Goal: Browse casually

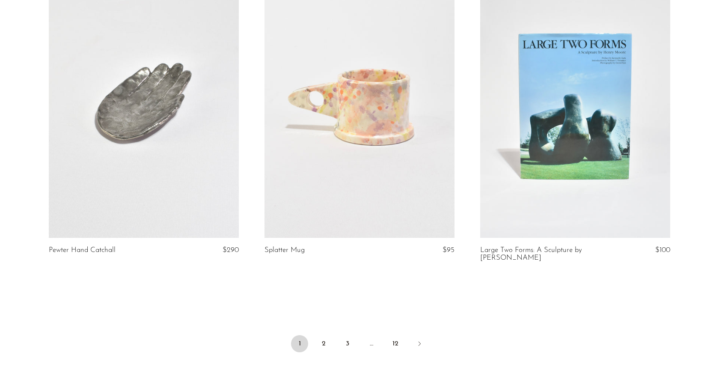
scroll to position [3556, 0]
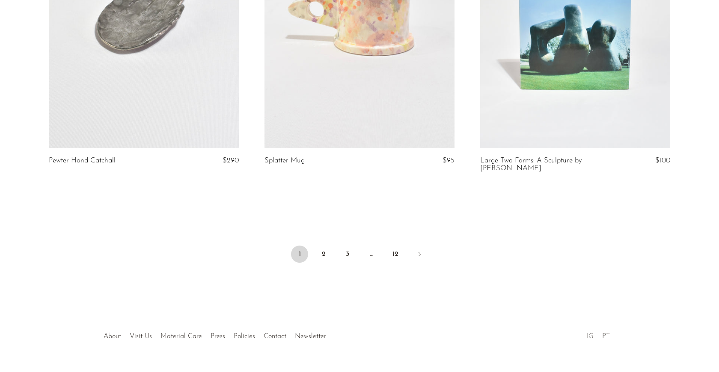
click at [328, 242] on ul "1 2 3 … 12" at bounding box center [360, 255] width 548 height 26
click at [326, 245] on link "2" at bounding box center [323, 253] width 17 height 17
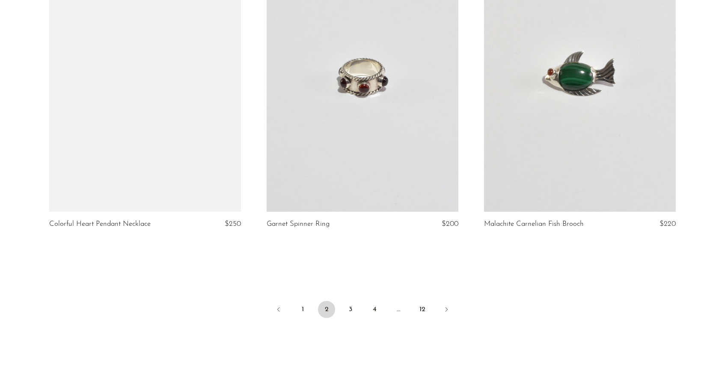
scroll to position [3535, 0]
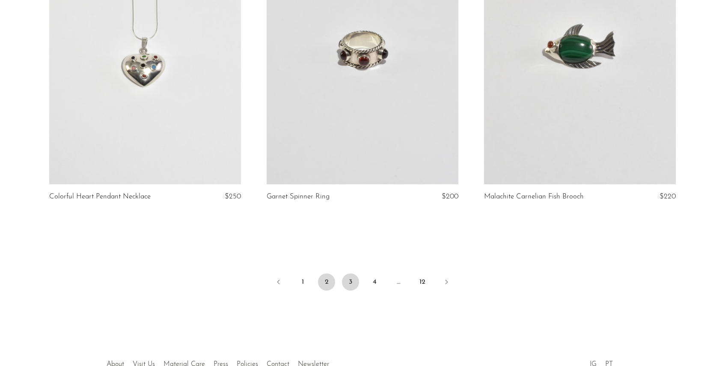
click at [356, 280] on link "3" at bounding box center [350, 281] width 17 height 17
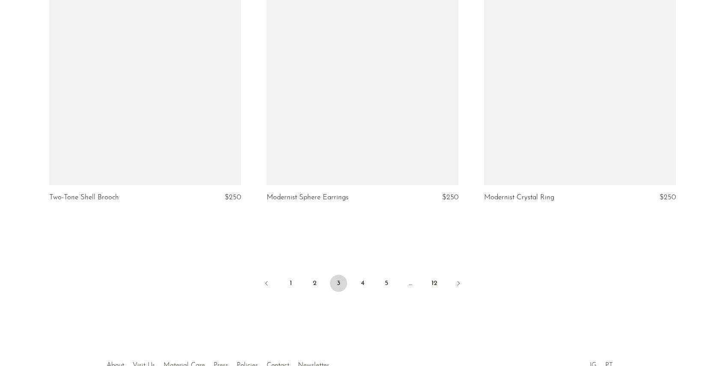
scroll to position [3501, 0]
